Goal: Obtain resource: Download file/media

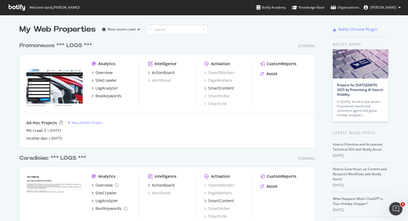
scroll to position [221, 408]
click at [104, 73] on div "Overview" at bounding box center [104, 73] width 17 height 6
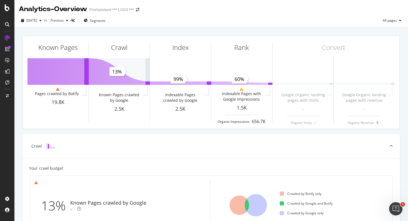
click at [9, 7] on icon at bounding box center [7, 7] width 5 height 7
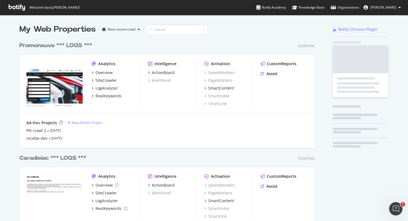
scroll to position [221, 408]
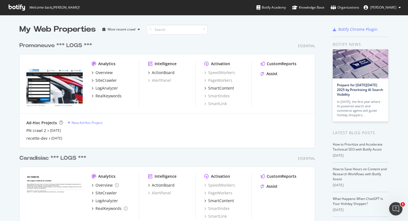
click at [39, 48] on div "Promoneuve *** LOGS ***" at bounding box center [55, 46] width 73 height 8
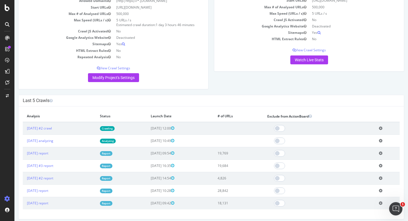
scroll to position [64, 0]
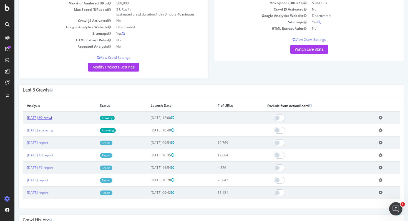
click at [52, 120] on link "[DATE] #2 crawl" at bounding box center [39, 118] width 25 height 5
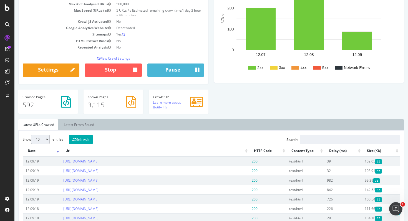
scroll to position [112, 0]
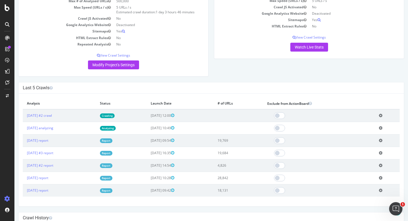
scroll to position [69, 0]
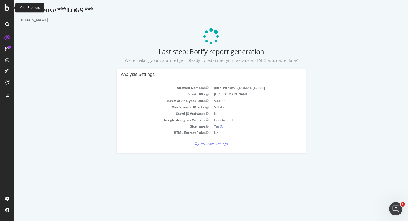
click at [25, 9] on div "Your Projects" at bounding box center [30, 8] width 20 height 5
click at [51, 10] on div "Promoneuve *** LOGS ***" at bounding box center [211, 12] width 386 height 12
click at [54, 11] on div "Promoneuve *** LOGS ***" at bounding box center [211, 12] width 386 height 12
click at [6, 10] on icon at bounding box center [7, 7] width 5 height 7
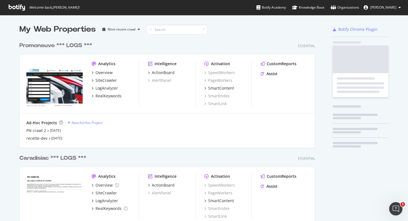
scroll to position [221, 408]
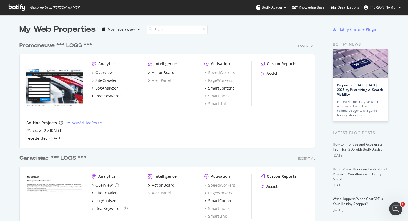
click at [60, 46] on div "Promoneuve *** LOGS ***" at bounding box center [55, 46] width 73 height 8
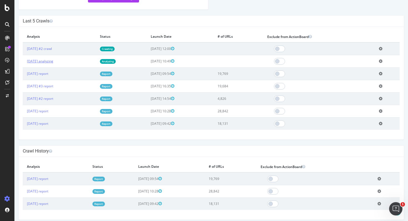
scroll to position [138, 0]
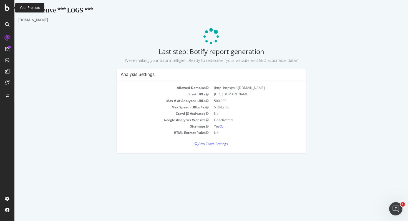
click at [8, 11] on icon at bounding box center [7, 7] width 5 height 7
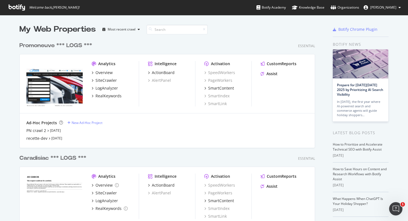
scroll to position [221, 408]
click at [72, 42] on div "Promoneuve *** LOGS ***" at bounding box center [55, 46] width 73 height 8
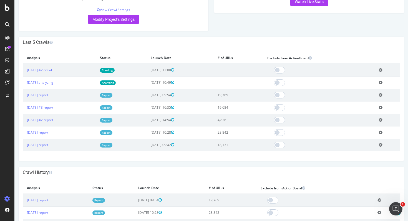
scroll to position [114, 0]
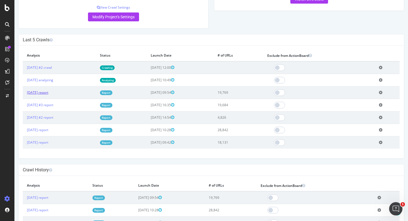
click at [47, 94] on link "[DATE] report" at bounding box center [37, 92] width 21 height 5
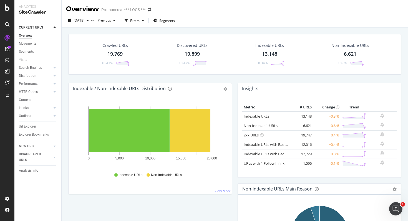
click at [117, 53] on div "19,769" at bounding box center [114, 54] width 15 height 7
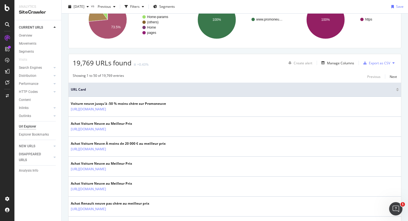
scroll to position [65, 0]
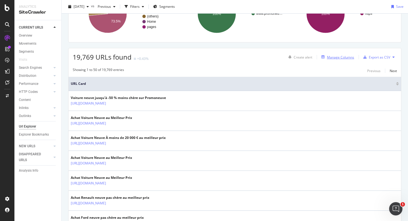
click at [339, 55] on div "Manage Columns" at bounding box center [340, 57] width 27 height 5
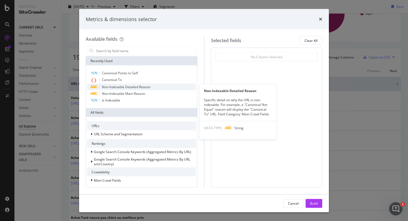
click at [146, 87] on span "Non-Indexable Detailed Reason" at bounding box center [126, 87] width 49 height 5
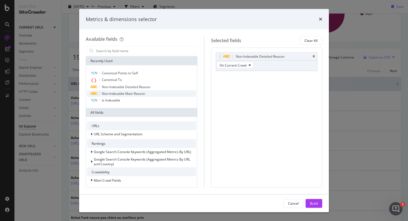
click at [159, 91] on div "Non-Indexable Main Reason" at bounding box center [141, 94] width 109 height 7
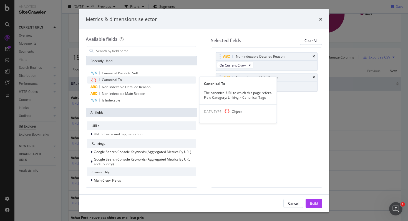
click at [130, 78] on div "Canonical To" at bounding box center [141, 80] width 109 height 7
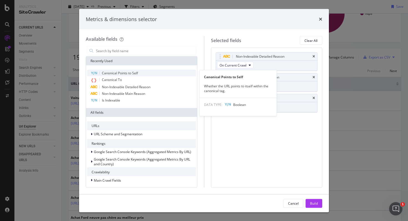
click at [129, 73] on span "Canonical Points to Self" at bounding box center [120, 73] width 36 height 5
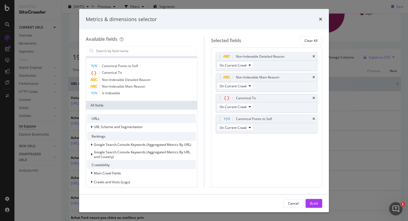
scroll to position [0, 0]
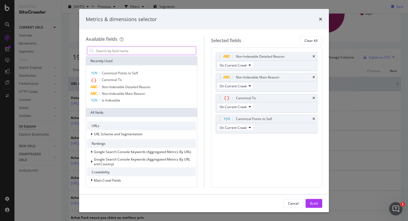
click at [138, 53] on input "modal" at bounding box center [146, 51] width 101 height 8
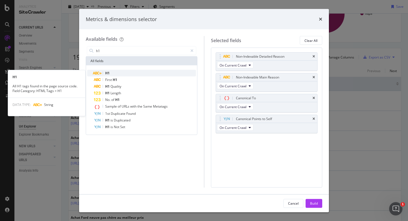
click at [137, 71] on div "H1" at bounding box center [145, 73] width 102 height 7
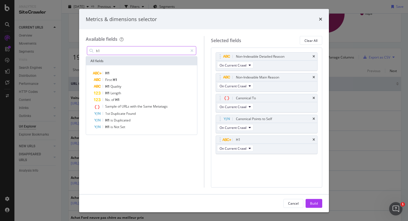
click at [107, 48] on input "h1" at bounding box center [142, 51] width 92 height 8
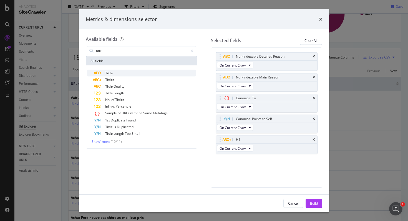
click at [114, 73] on div "Title" at bounding box center [145, 73] width 102 height 7
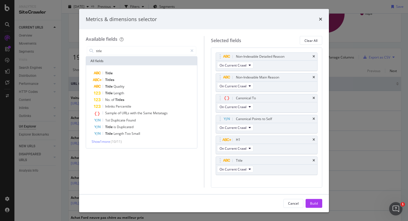
click at [124, 56] on div "title" at bounding box center [142, 50] width 112 height 11
click at [124, 54] on input "title" at bounding box center [142, 51] width 92 height 8
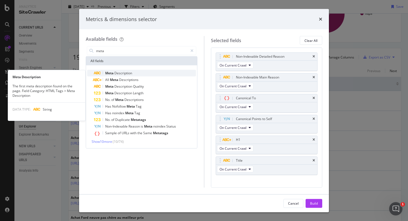
click at [139, 75] on div "Meta Description" at bounding box center [145, 73] width 102 height 7
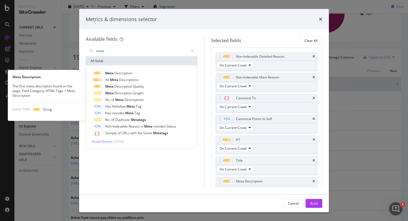
scroll to position [8, 0]
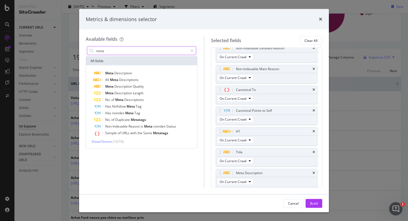
click at [121, 52] on input "meta" at bounding box center [142, 51] width 92 height 8
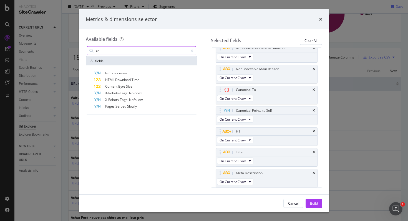
type input "r"
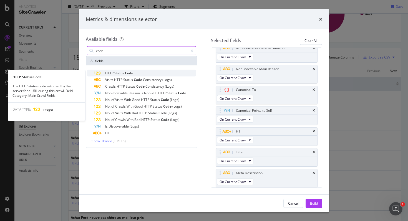
type input "code"
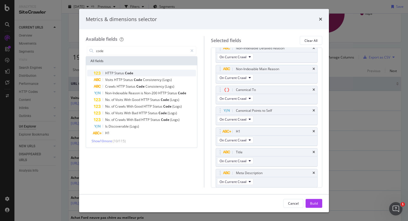
click at [132, 75] on span "Code" at bounding box center [129, 73] width 8 height 5
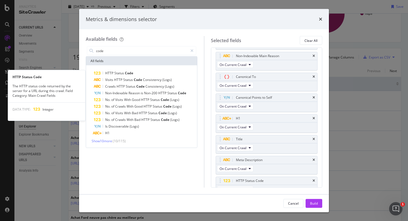
scroll to position [29, 0]
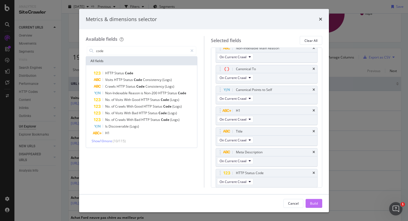
click at [314, 204] on div "Build" at bounding box center [314, 203] width 8 height 5
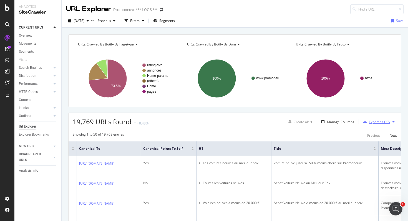
click at [387, 123] on div "Export as CSV" at bounding box center [379, 122] width 21 height 5
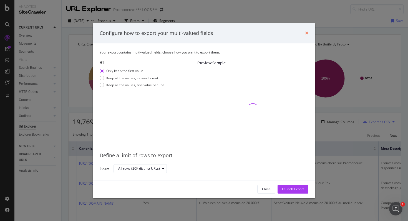
click at [307, 31] on icon "times" at bounding box center [306, 33] width 3 height 4
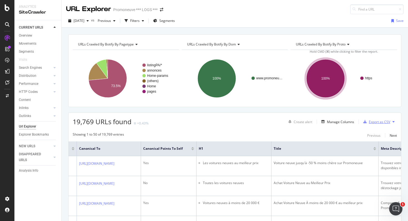
click at [379, 122] on div "Export as CSV" at bounding box center [379, 122] width 21 height 5
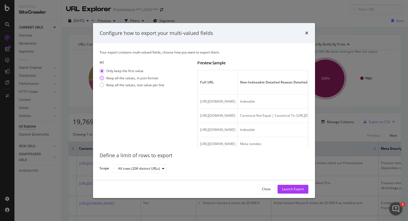
click at [114, 77] on div "Keep all the values, in json format" at bounding box center [132, 78] width 52 height 5
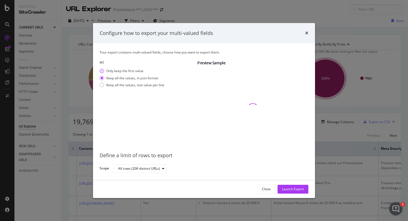
click at [115, 71] on div "Only keep the first value" at bounding box center [124, 71] width 37 height 5
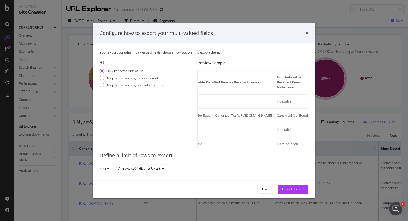
scroll to position [0, 33]
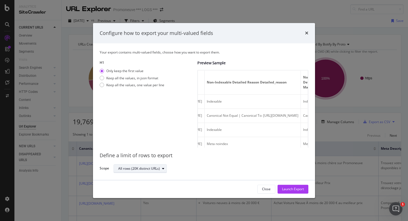
click at [145, 168] on div "All rows (20K distinct URLs)" at bounding box center [139, 168] width 42 height 3
click at [294, 187] on div "Launch Export" at bounding box center [293, 189] width 22 height 5
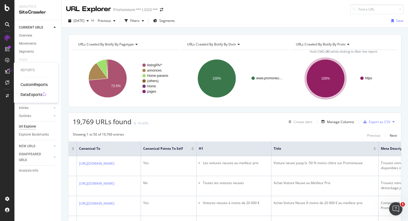
click at [30, 93] on div "DataExports" at bounding box center [32, 95] width 22 height 6
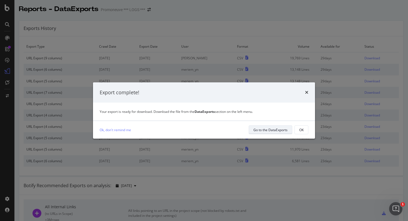
click at [277, 131] on div "Go to the DataExports" at bounding box center [271, 130] width 34 height 5
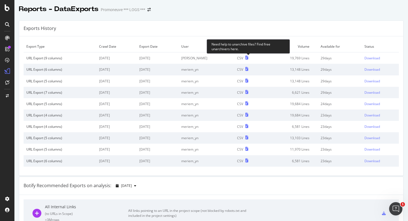
click at [249, 59] on icon at bounding box center [247, 58] width 3 height 4
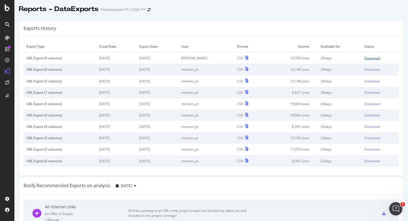
click at [375, 60] on div "Download" at bounding box center [373, 58] width 16 height 5
